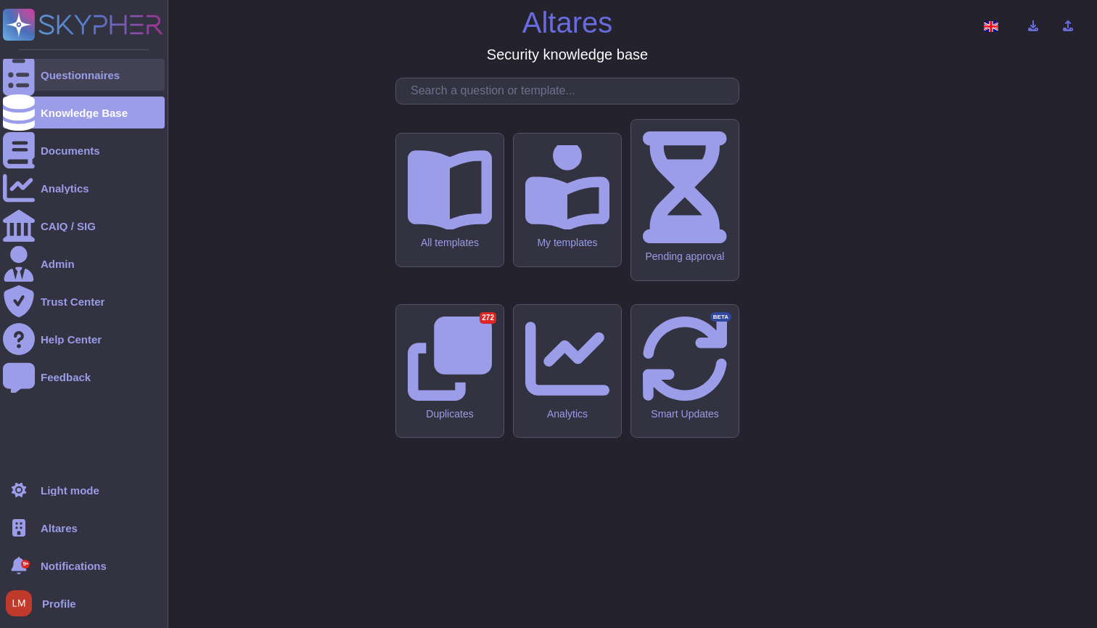
click at [75, 86] on div "Questionnaires" at bounding box center [84, 75] width 162 height 32
